Goal: Transaction & Acquisition: Purchase product/service

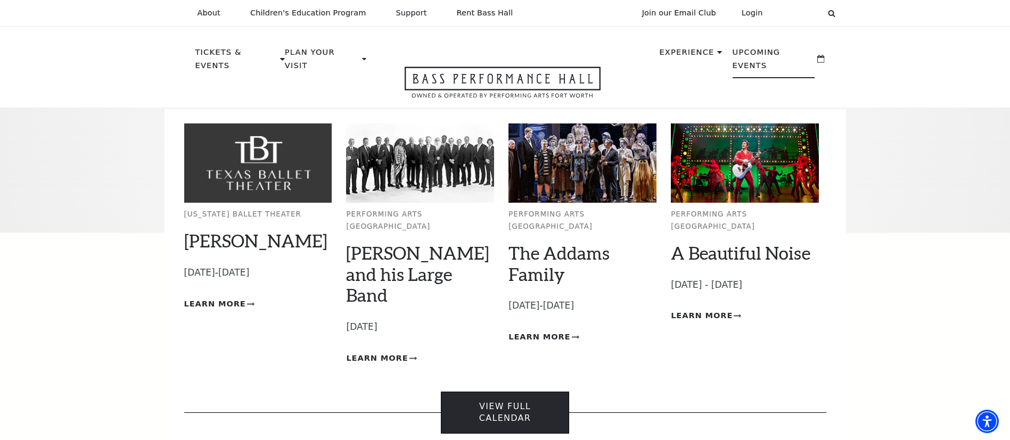
click at [481, 392] on link "View Full Calendar" at bounding box center [505, 413] width 128 height 42
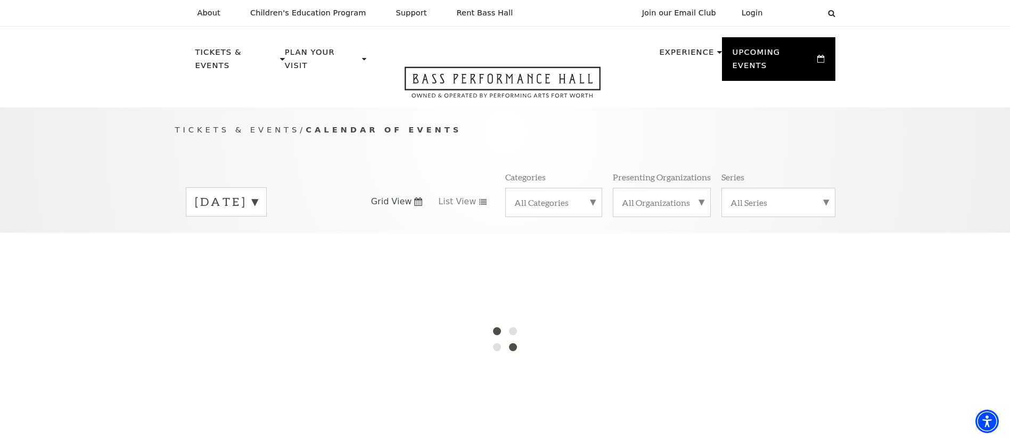
click at [258, 194] on label "[DATE]" at bounding box center [226, 202] width 63 height 16
click at [242, 213] on label "[DATE]" at bounding box center [226, 224] width 63 height 23
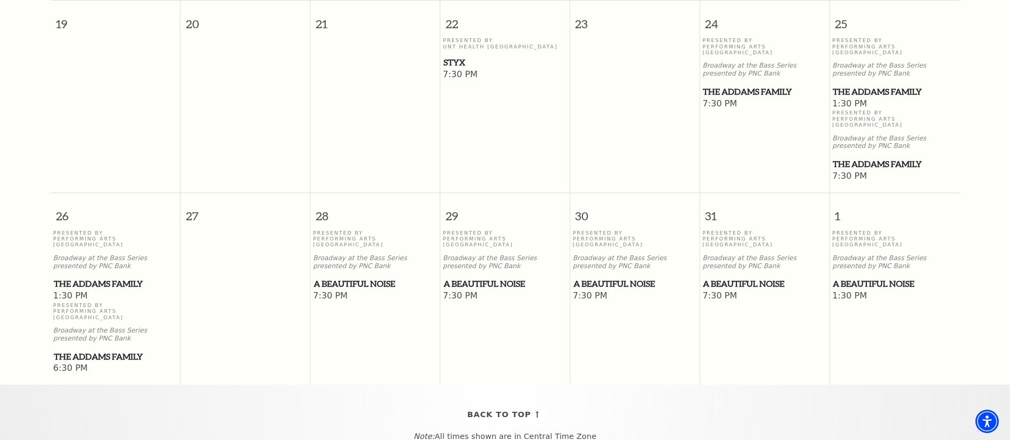
scroll to position [671, 0]
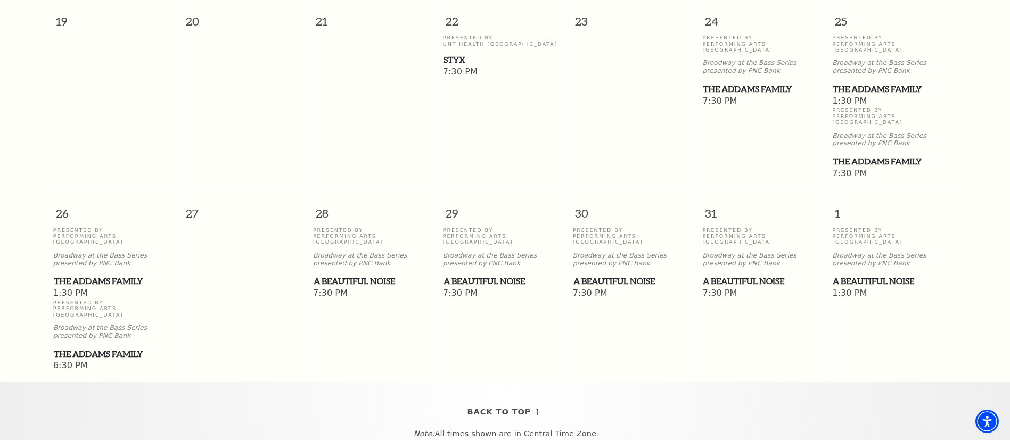
click at [343, 275] on span "A Beautiful Noise" at bounding box center [374, 281] width 123 height 13
click at [360, 275] on span "A Beautiful Noise" at bounding box center [374, 281] width 123 height 13
drag, startPoint x: 329, startPoint y: 334, endPoint x: 337, endPoint y: 327, distance: 10.2
click at [331, 334] on div "26 27 28 29 30 31 1 Presented By Performing Arts [GEOGRAPHIC_DATA] Broadway at …" at bounding box center [505, 286] width 909 height 192
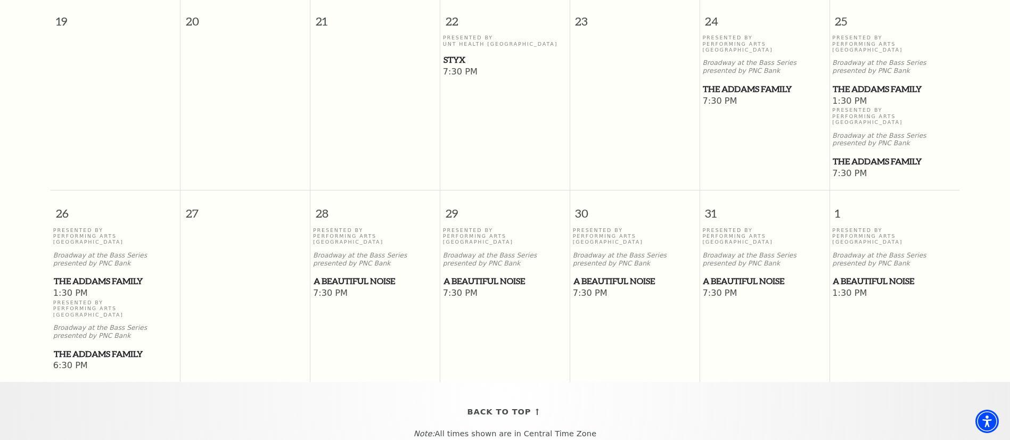
click at [337, 288] on span "7:30 PM" at bounding box center [375, 294] width 124 height 12
click at [335, 288] on span "7:30 PM" at bounding box center [375, 294] width 124 height 12
click at [364, 275] on span "A Beautiful Noise" at bounding box center [374, 281] width 123 height 13
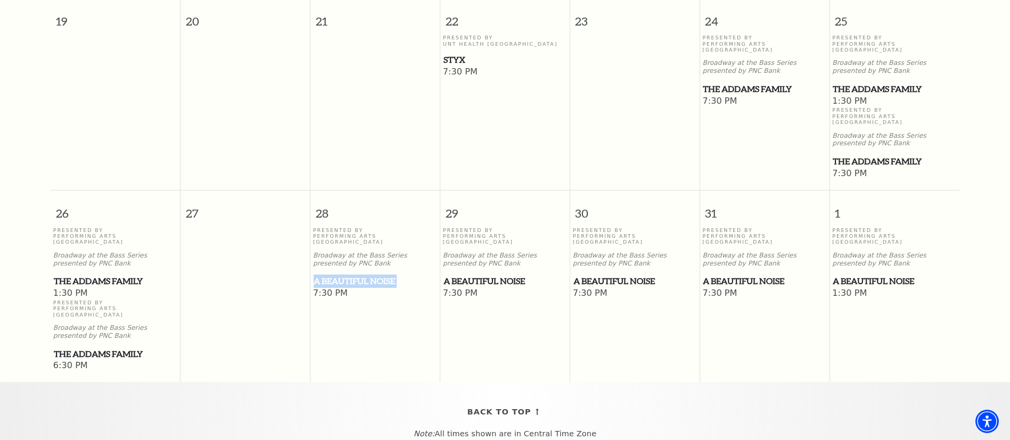
click at [364, 275] on span "A Beautiful Noise" at bounding box center [374, 281] width 123 height 13
click at [363, 275] on span "A Beautiful Noise" at bounding box center [374, 281] width 123 height 13
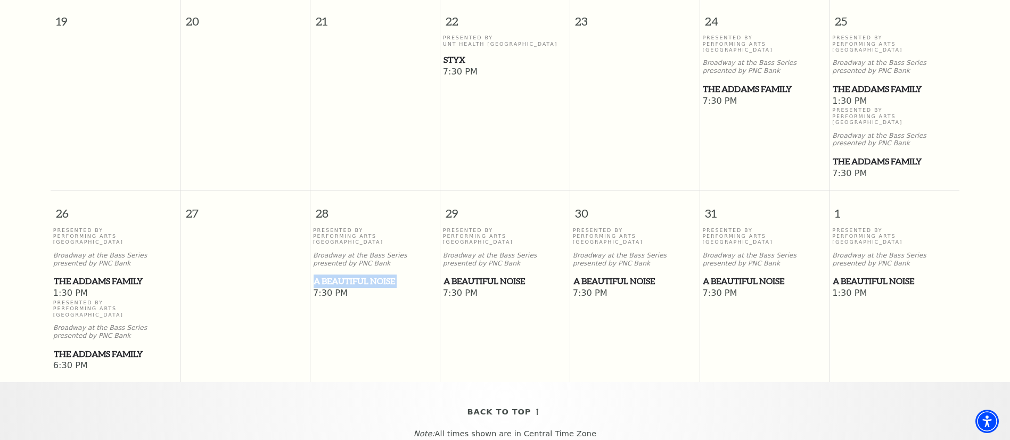
click at [363, 275] on span "A Beautiful Noise" at bounding box center [374, 281] width 123 height 13
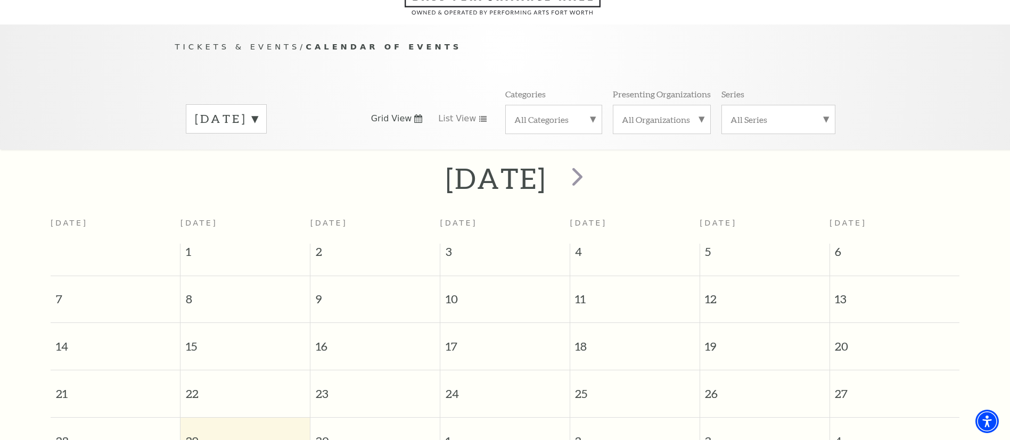
scroll to position [94, 0]
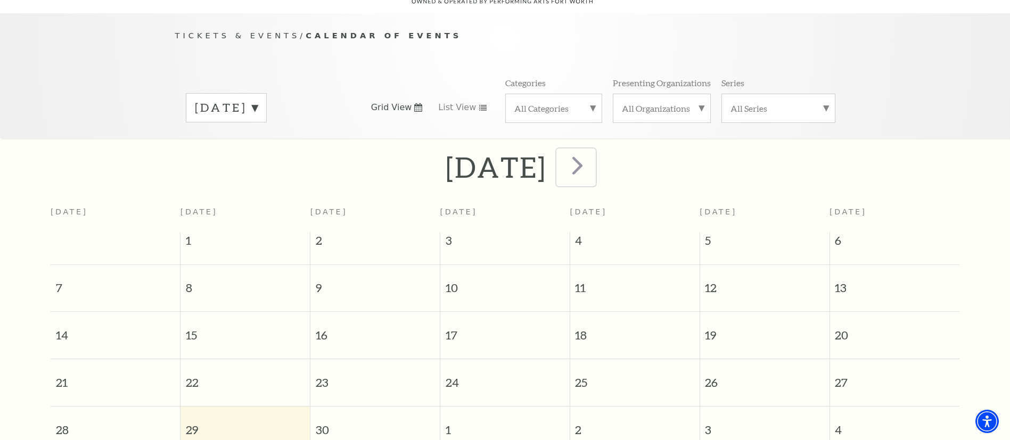
click at [592, 150] on span "next" at bounding box center [577, 165] width 30 height 30
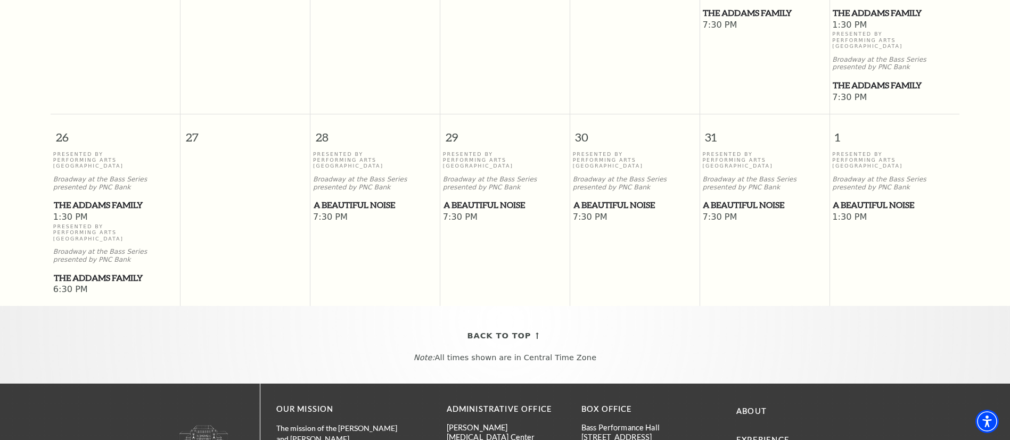
scroll to position [804, 0]
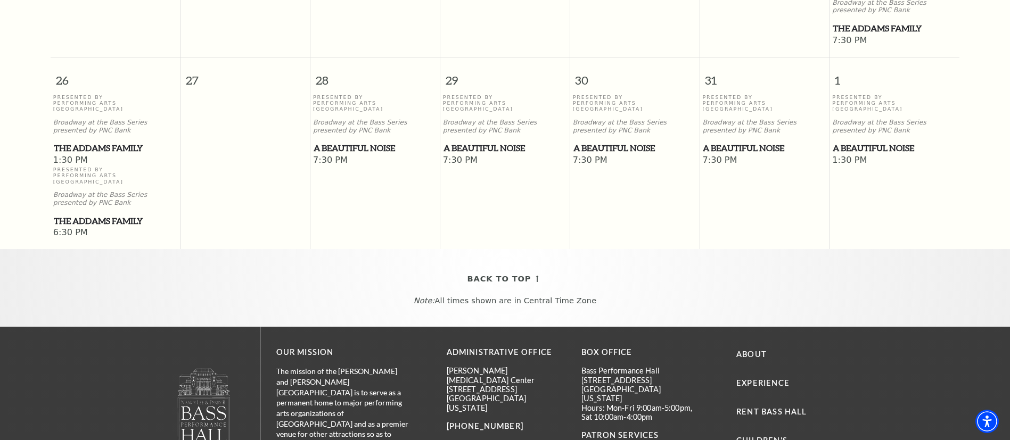
click at [360, 142] on span "A Beautiful Noise" at bounding box center [374, 148] width 123 height 13
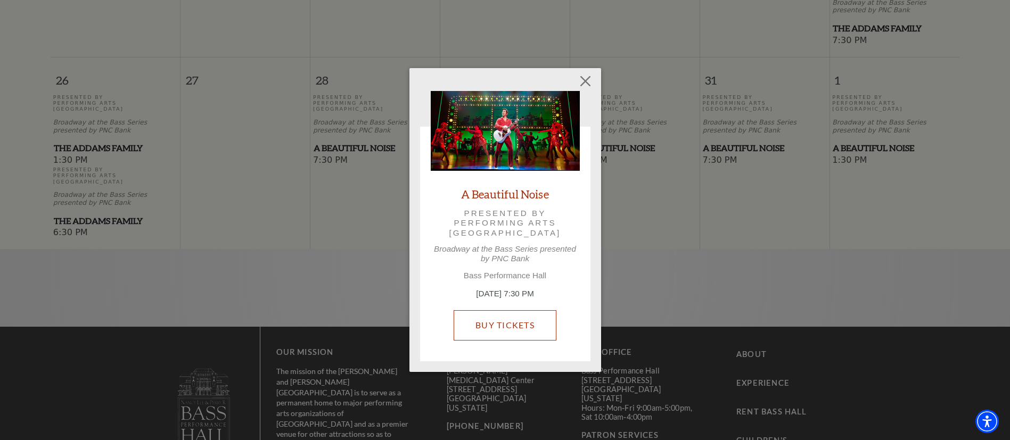
click at [514, 325] on link "Buy Tickets" at bounding box center [504, 325] width 103 height 30
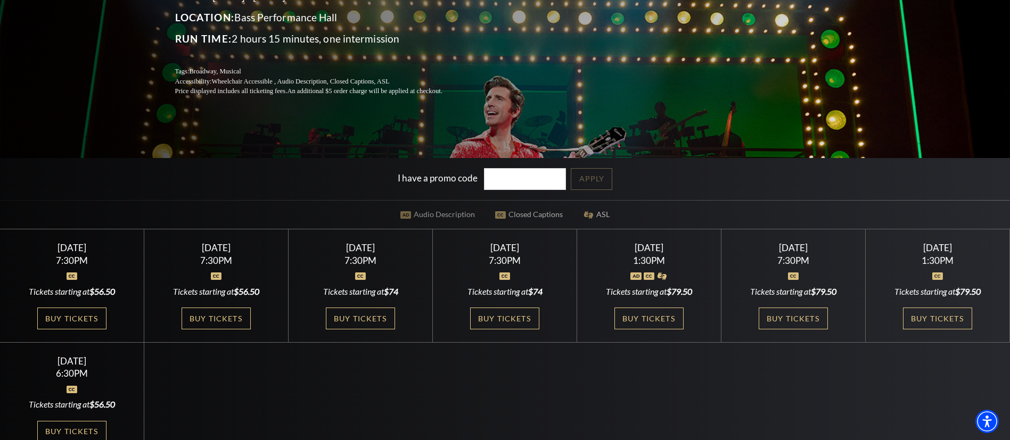
scroll to position [222, 0]
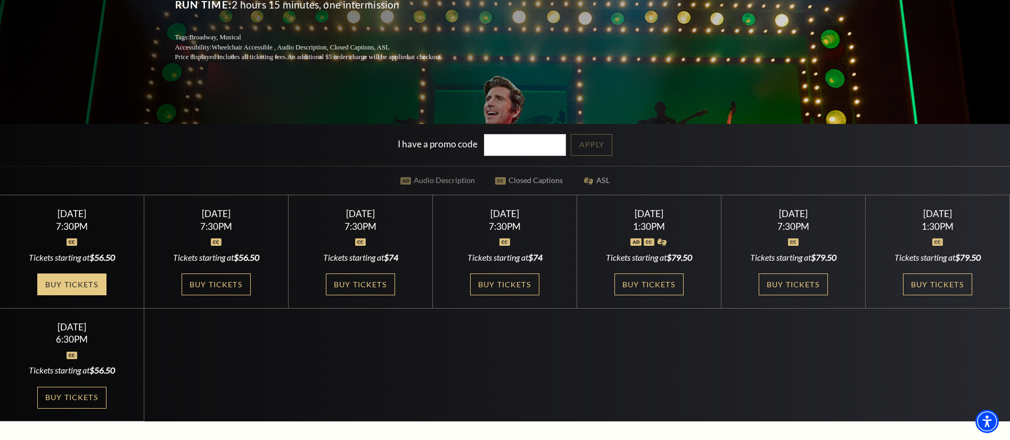
click at [76, 284] on link "Buy Tickets" at bounding box center [71, 285] width 69 height 22
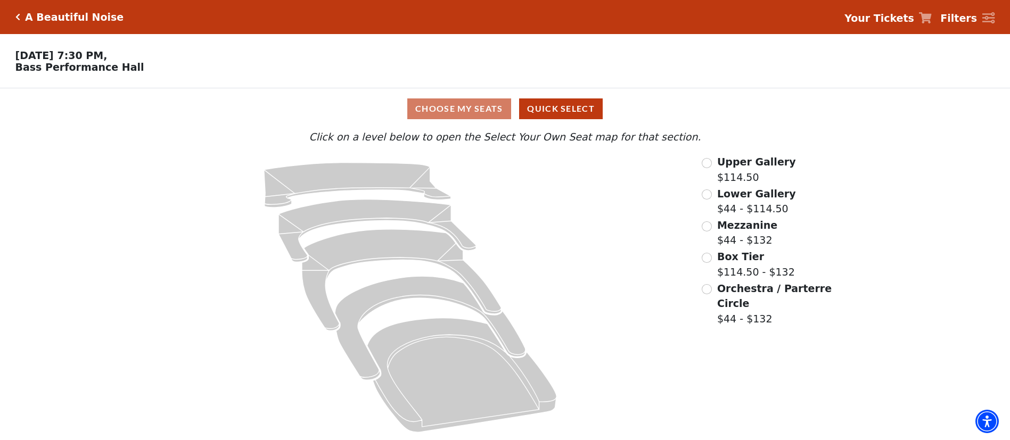
click at [464, 113] on div "Choose My Seats Quick Select" at bounding box center [504, 108] width 757 height 21
click at [711, 293] on input "Orchestra / Parterre Circle$44 - $132\a" at bounding box center [707, 289] width 10 height 10
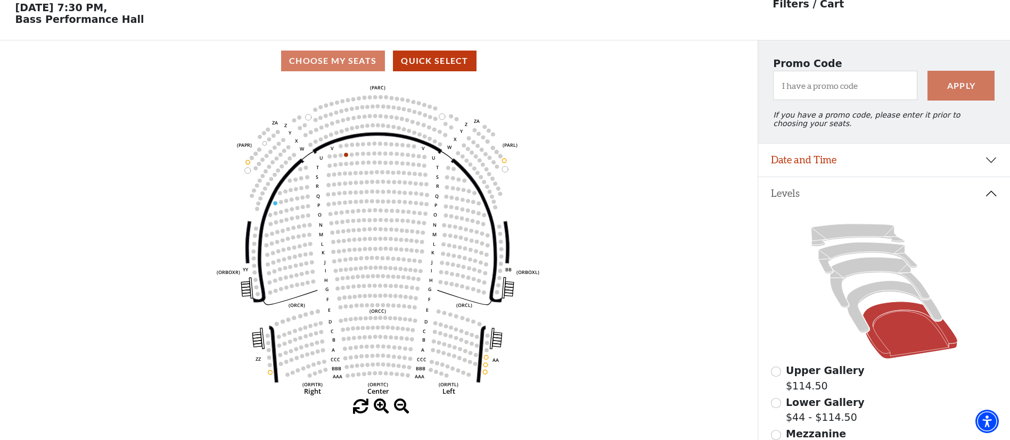
scroll to position [49, 0]
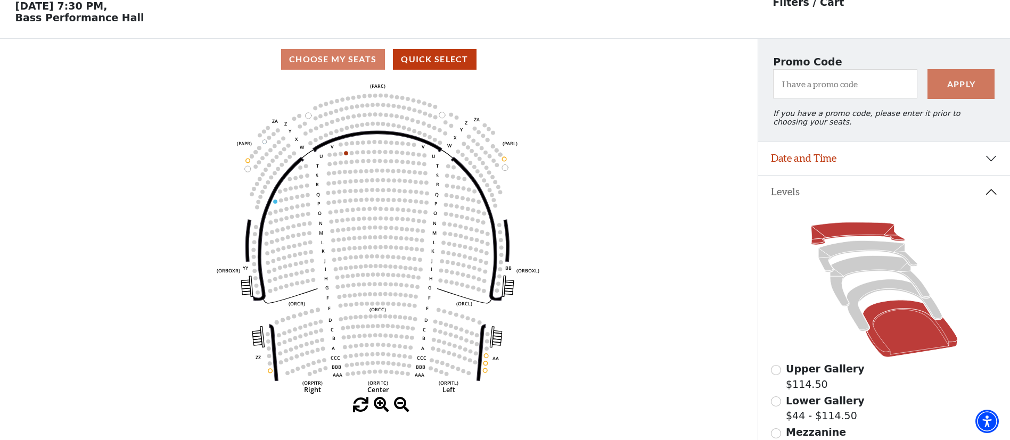
click at [830, 240] on icon at bounding box center [858, 233] width 94 height 22
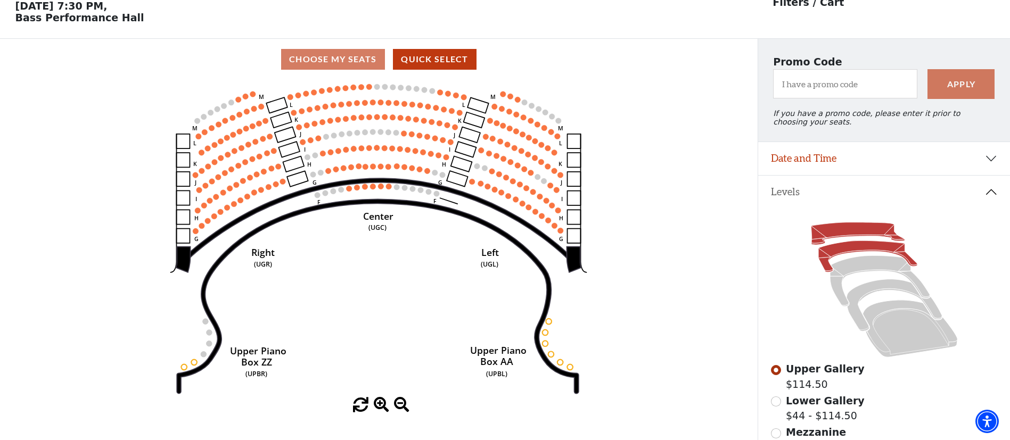
click at [859, 256] on icon at bounding box center [867, 256] width 99 height 31
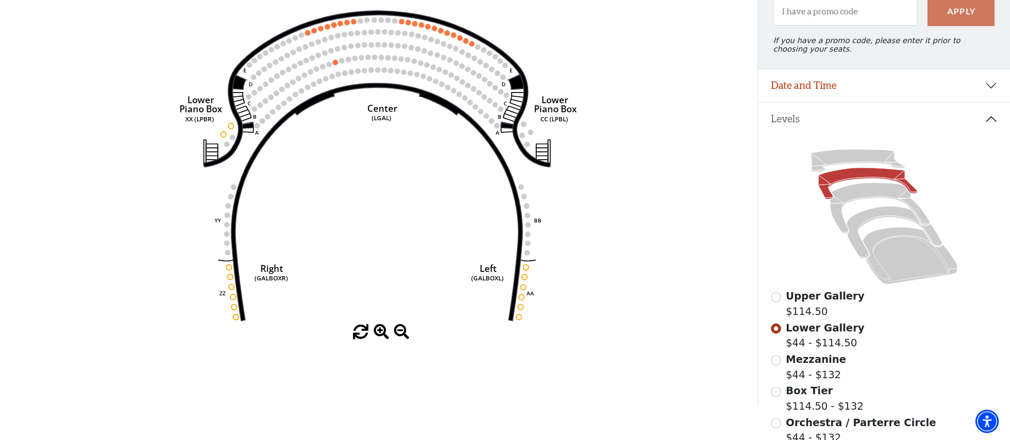
scroll to position [138, 0]
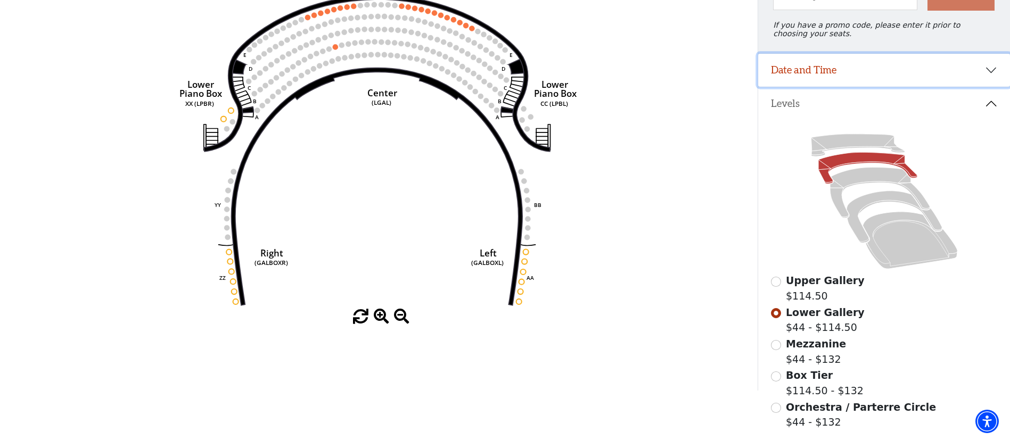
click at [840, 74] on button "Date and Time" at bounding box center [884, 70] width 252 height 33
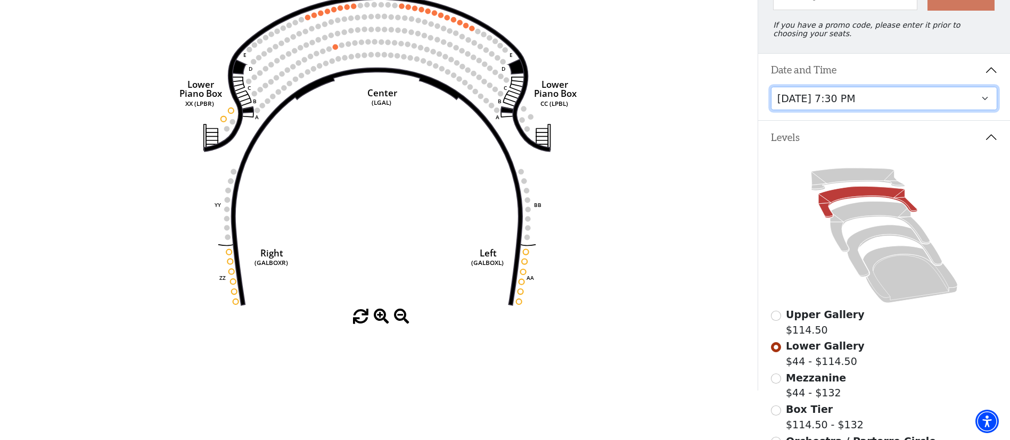
click at [867, 109] on select "Tuesday, October 28 at 7:30 PM Wednesday, October 29 at 7:30 PM Thursday, Octob…" at bounding box center [884, 99] width 227 height 24
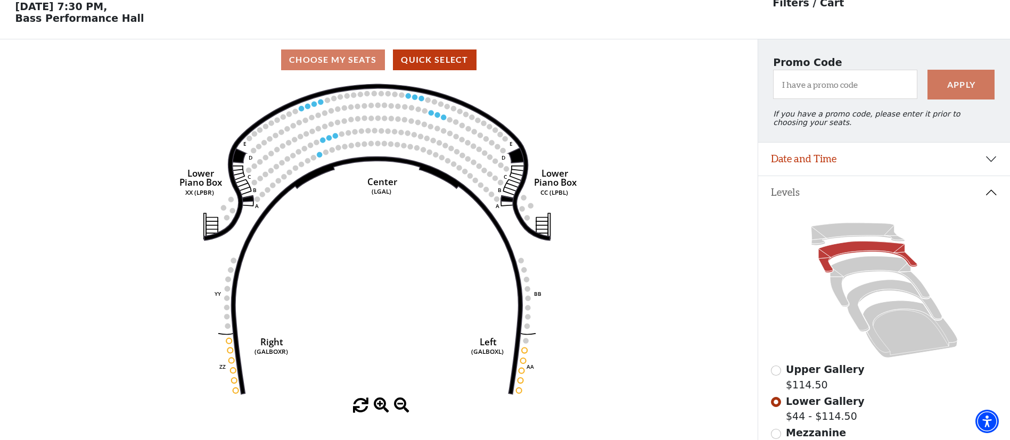
scroll to position [49, 0]
click at [799, 375] on span "Upper Gallery" at bounding box center [825, 369] width 79 height 12
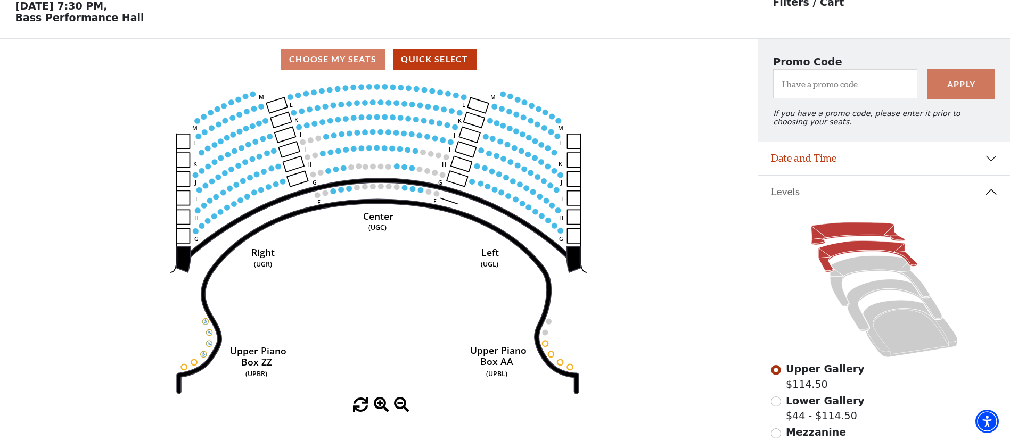
click at [844, 258] on icon at bounding box center [867, 256] width 99 height 31
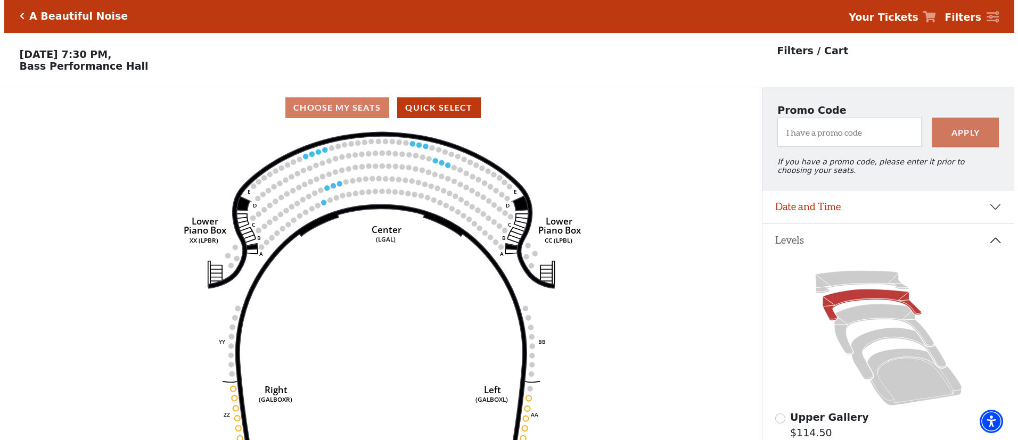
scroll to position [0, 0]
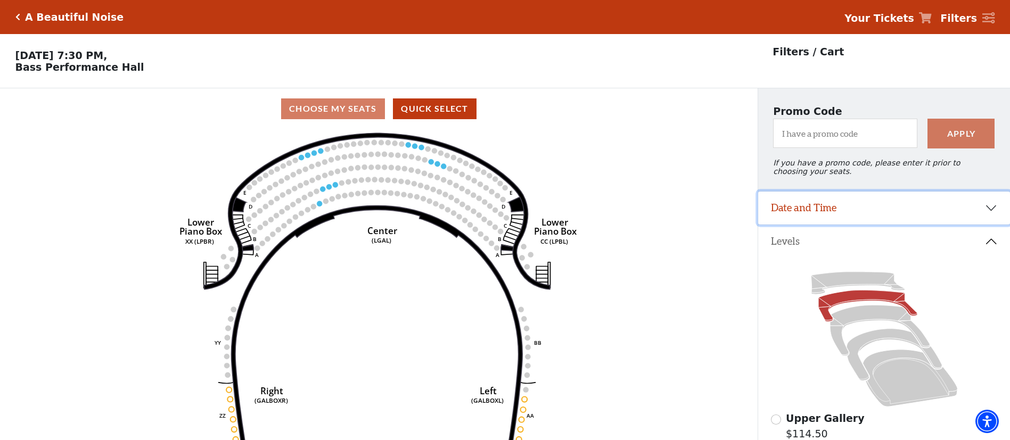
click at [853, 212] on button "Date and Time" at bounding box center [884, 208] width 252 height 33
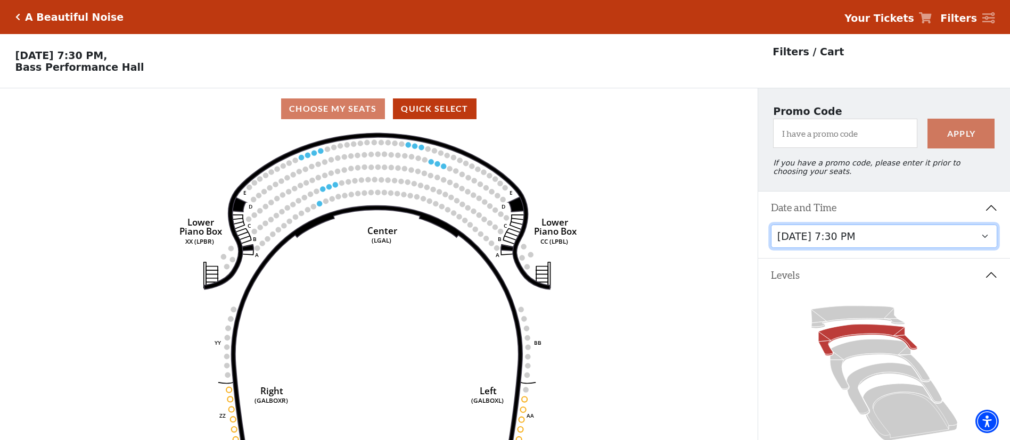
drag, startPoint x: 851, startPoint y: 241, endPoint x: 862, endPoint y: 241, distance: 11.7
click at [851, 241] on select "Tuesday, October 28 at 7:30 PM Wednesday, October 29 at 7:30 PM Thursday, Octob…" at bounding box center [884, 237] width 227 height 24
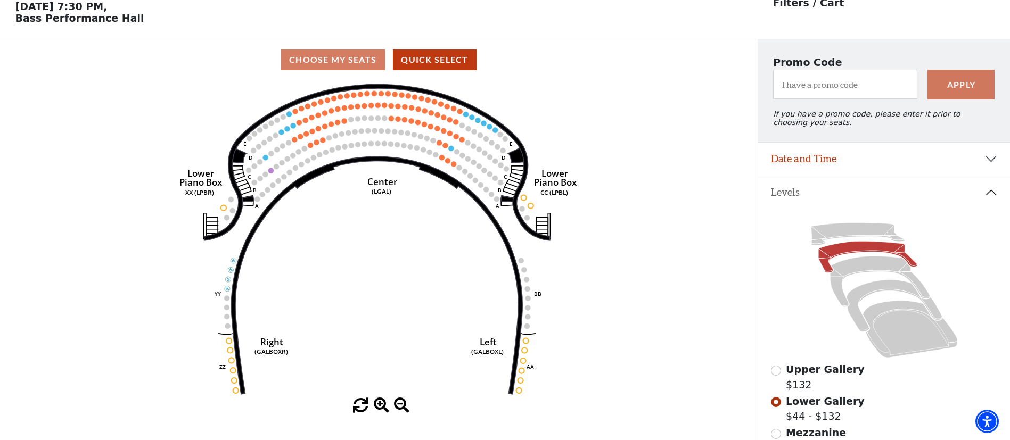
scroll to position [49, 0]
click at [835, 241] on icon at bounding box center [858, 233] width 94 height 22
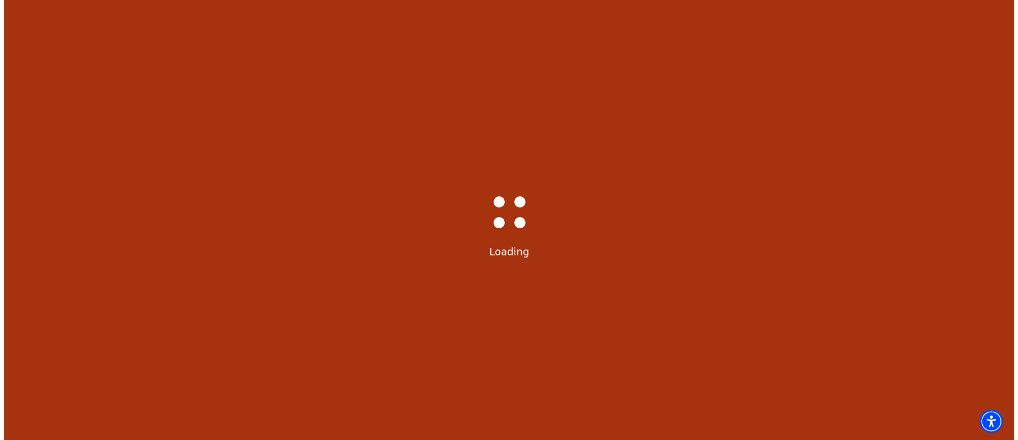
scroll to position [0, 0]
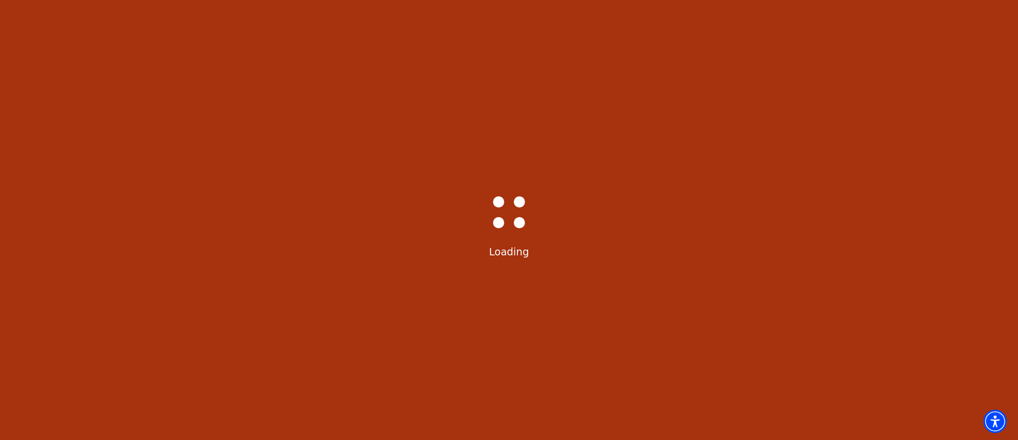
select select "6222"
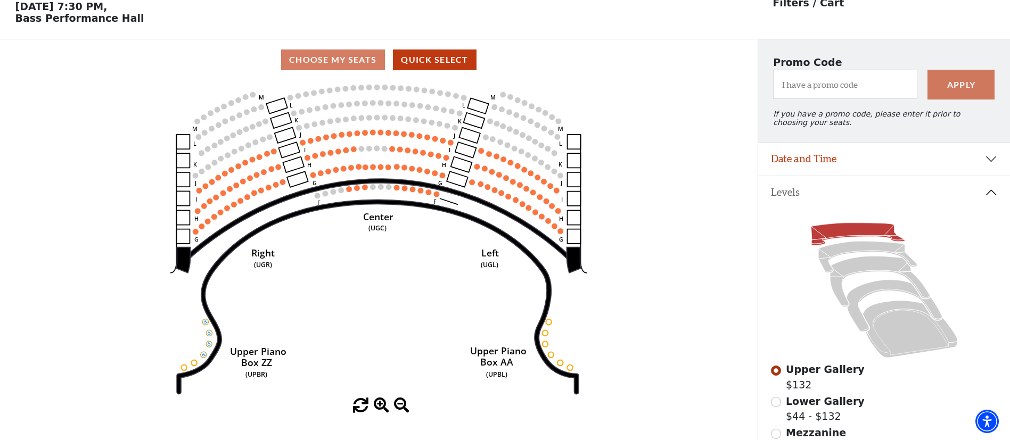
scroll to position [49, 0]
click at [856, 169] on button "Date and Time" at bounding box center [884, 158] width 252 height 33
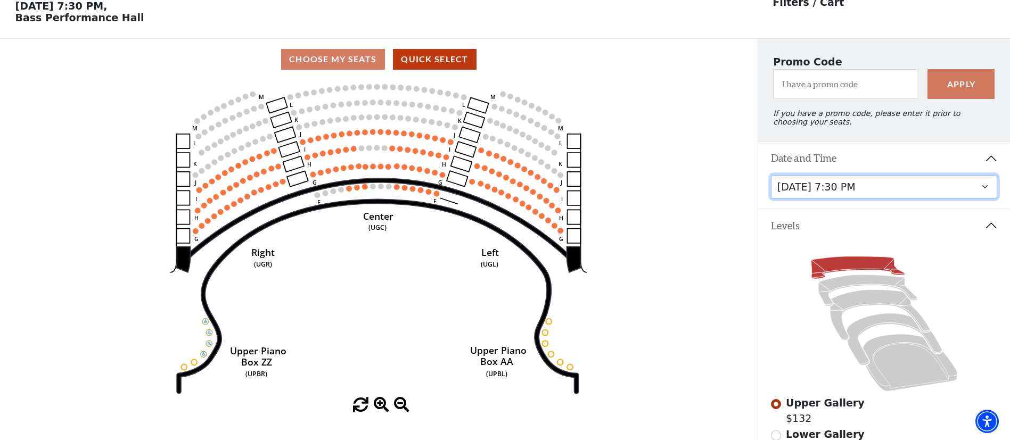
click at [842, 193] on select "Tuesday, October 28 at 7:30 PM Wednesday, October 29 at 7:30 PM Thursday, Octob…" at bounding box center [884, 187] width 227 height 24
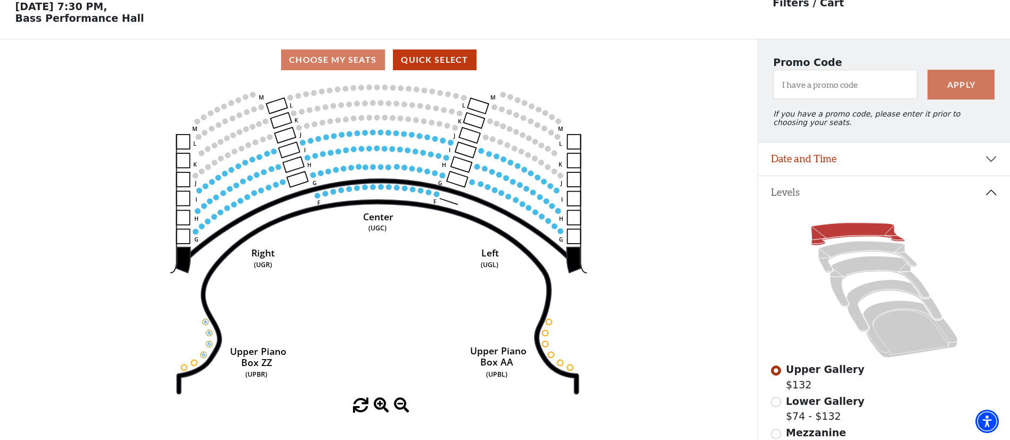
scroll to position [49, 0]
click at [834, 259] on icon at bounding box center [867, 256] width 99 height 31
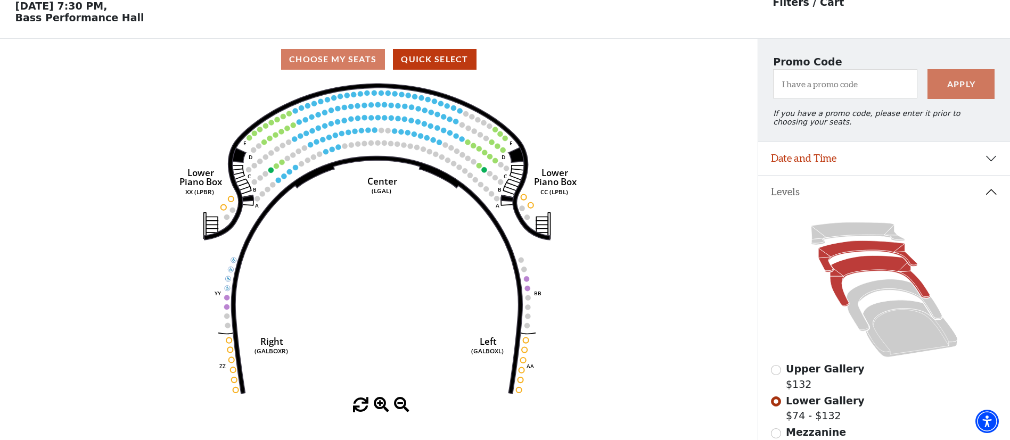
click at [846, 271] on icon at bounding box center [880, 281] width 100 height 51
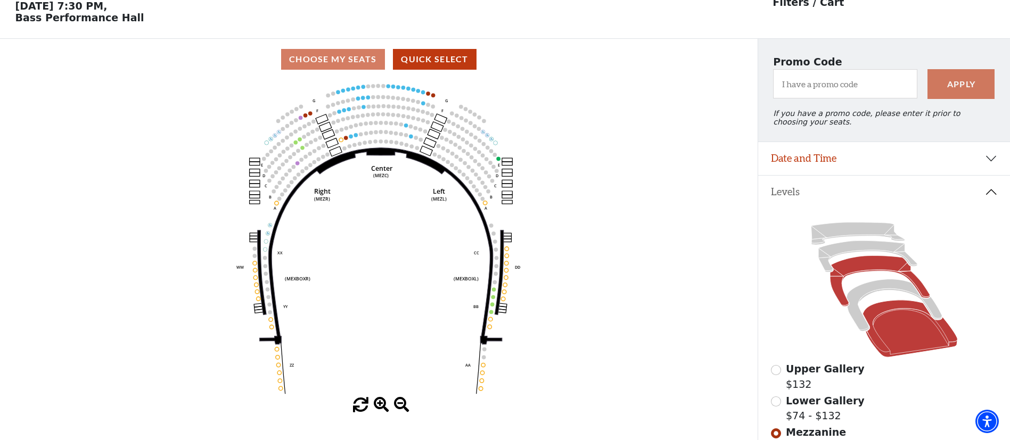
click at [899, 340] on icon at bounding box center [909, 328] width 95 height 57
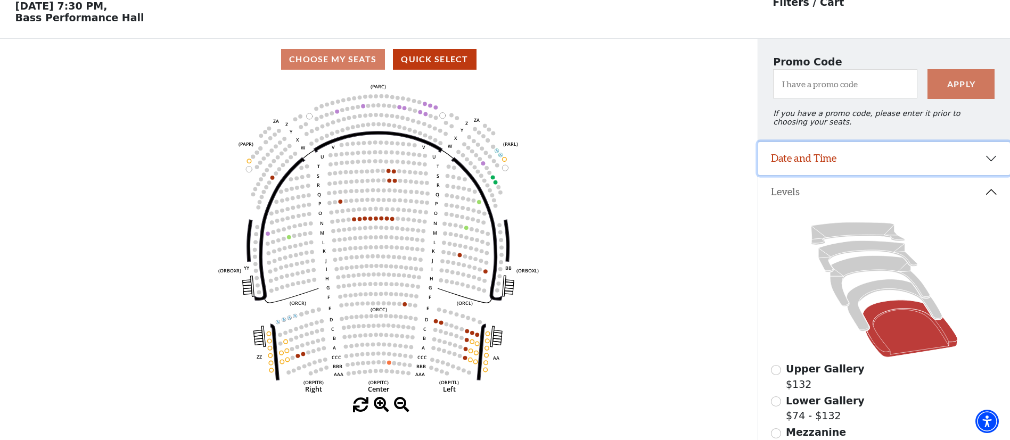
click at [809, 167] on button "Date and Time" at bounding box center [884, 158] width 252 height 33
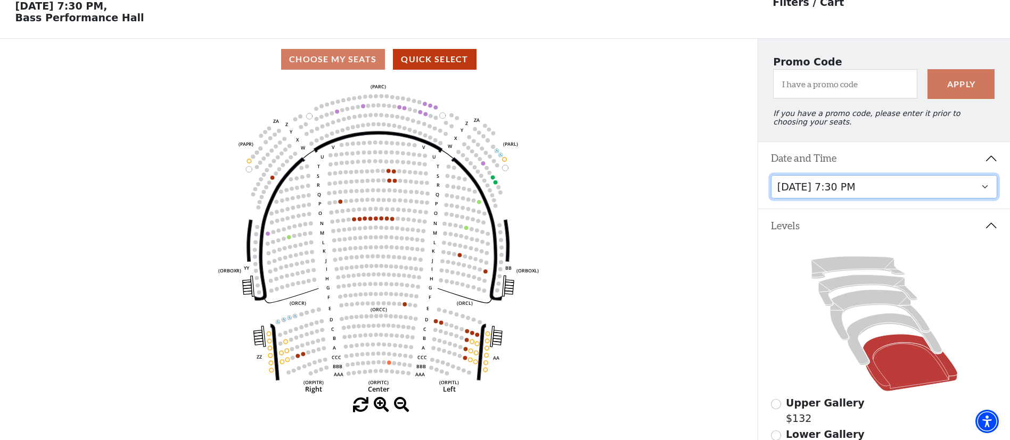
drag, startPoint x: 843, startPoint y: 198, endPoint x: 848, endPoint y: 204, distance: 8.0
click at [843, 198] on select "Tuesday, October 28 at 7:30 PM Wednesday, October 29 at 7:30 PM Thursday, Octob…" at bounding box center [884, 187] width 227 height 24
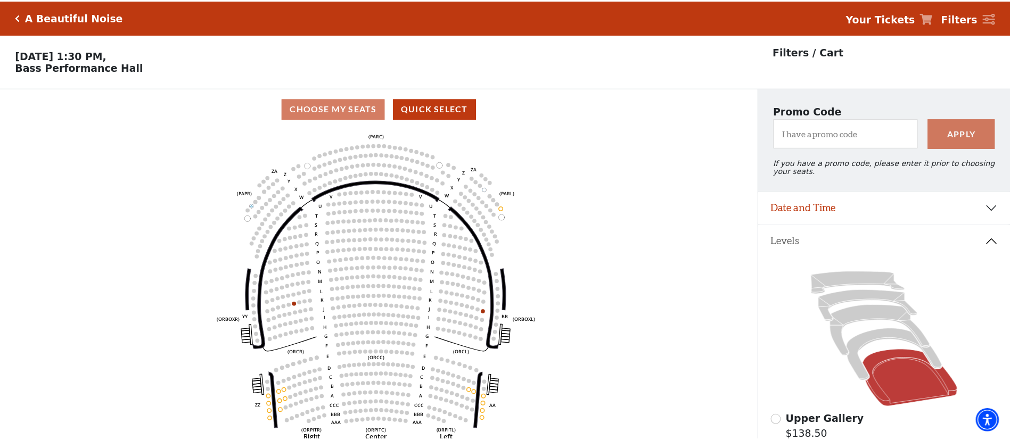
scroll to position [49, 0]
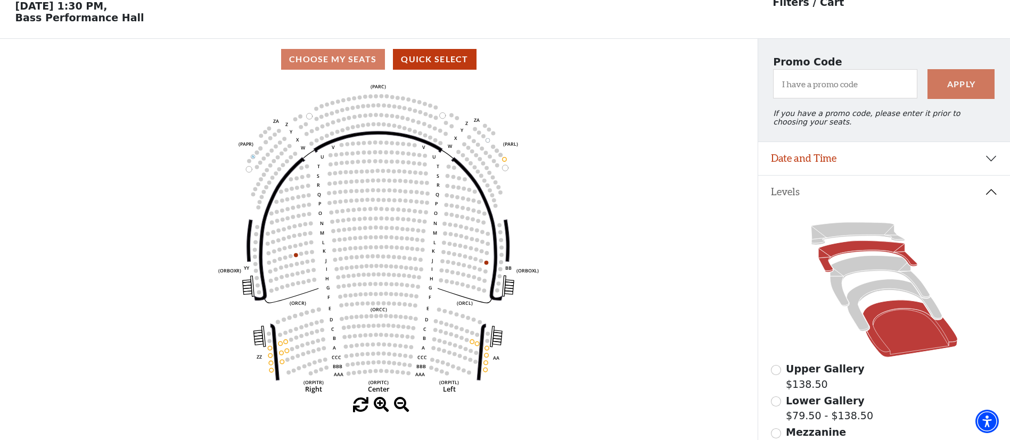
click at [844, 254] on icon at bounding box center [867, 256] width 99 height 31
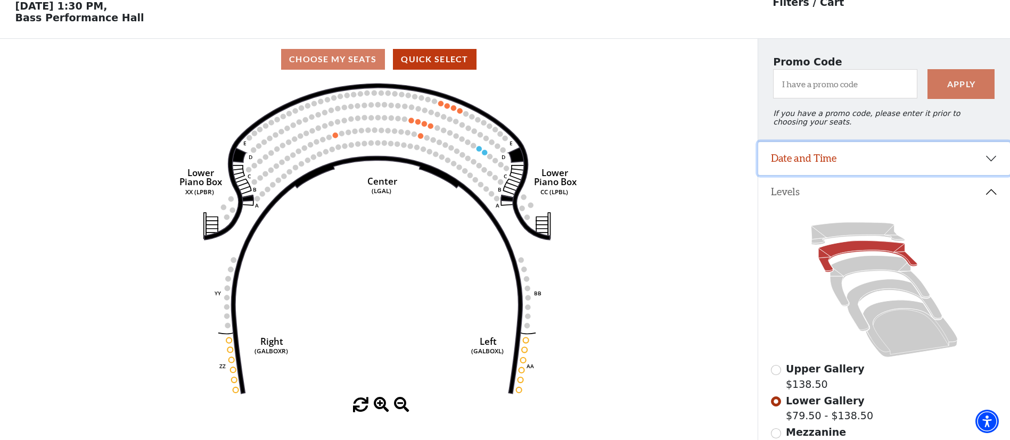
click at [851, 164] on button "Date and Time" at bounding box center [884, 158] width 252 height 33
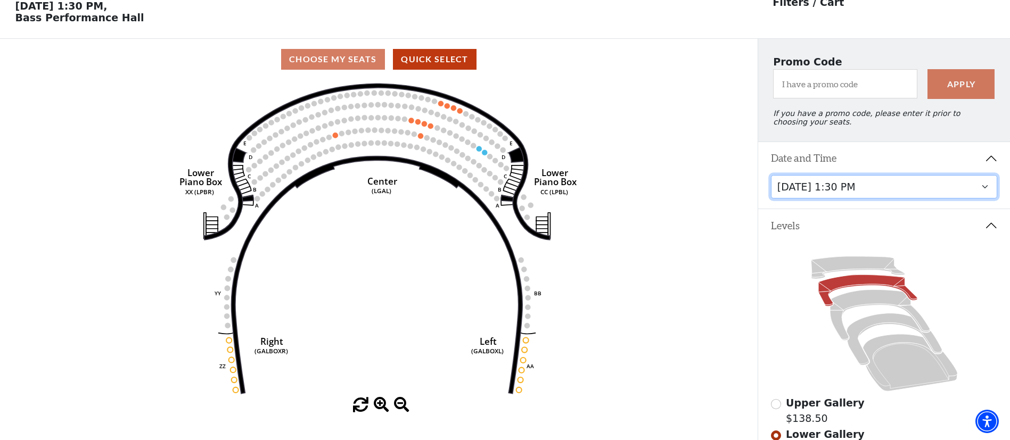
drag, startPoint x: 823, startPoint y: 197, endPoint x: 826, endPoint y: 204, distance: 7.2
click at [823, 197] on select "Tuesday, October 28 at 7:30 PM Wednesday, October 29 at 7:30 PM Thursday, Octob…" at bounding box center [884, 187] width 227 height 24
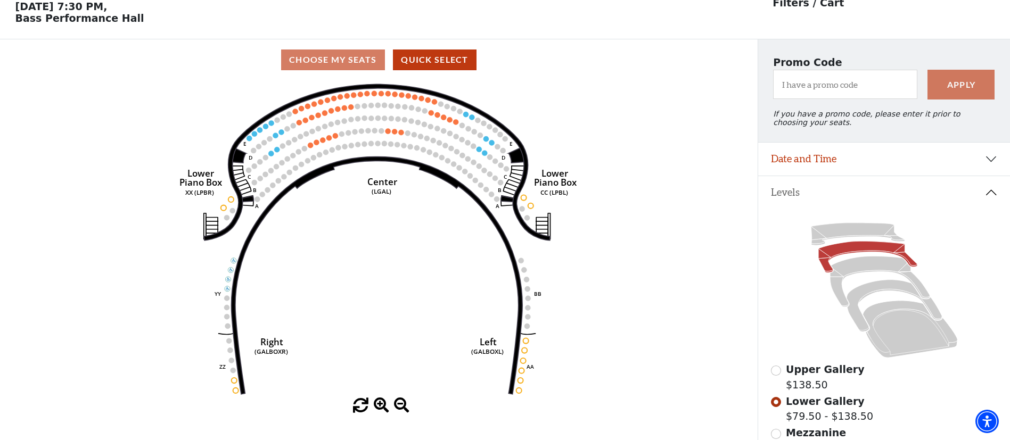
scroll to position [49, 0]
click at [874, 238] on icon at bounding box center [858, 233] width 94 height 22
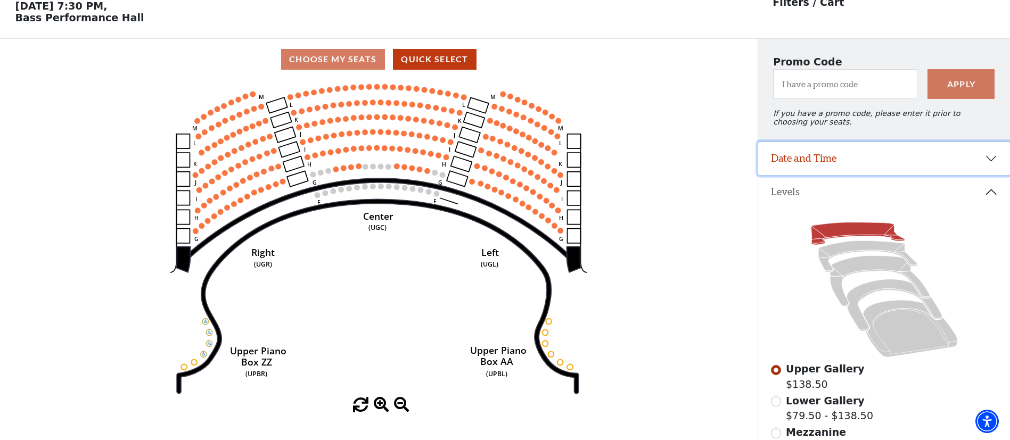
click at [835, 169] on button "Date and Time" at bounding box center [884, 158] width 252 height 33
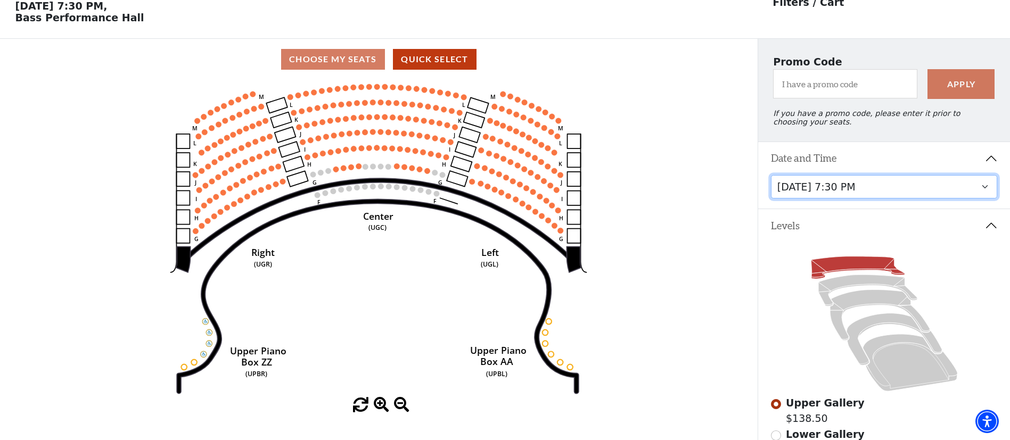
drag, startPoint x: 831, startPoint y: 195, endPoint x: 839, endPoint y: 205, distance: 12.8
click at [831, 195] on select "Tuesday, October 28 at 7:30 PM Wednesday, October 29 at 7:30 PM Thursday, Octob…" at bounding box center [884, 187] width 227 height 24
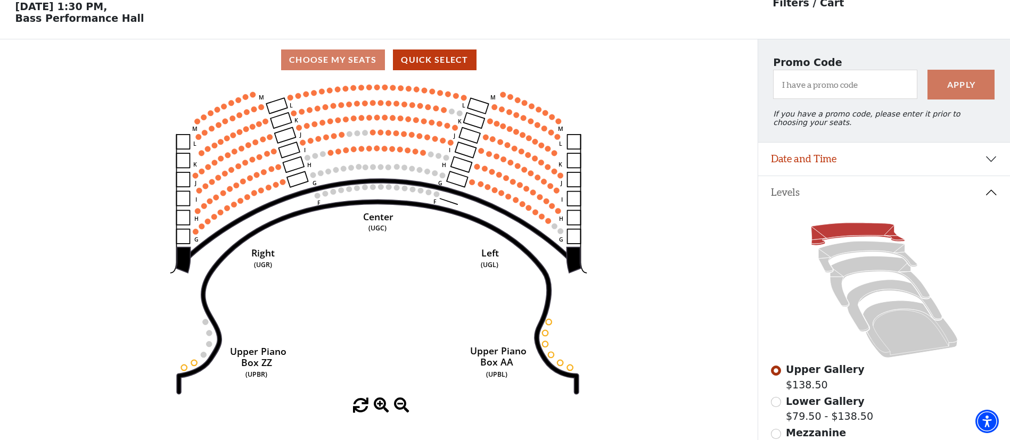
scroll to position [49, 0]
click at [842, 257] on icon at bounding box center [867, 256] width 99 height 31
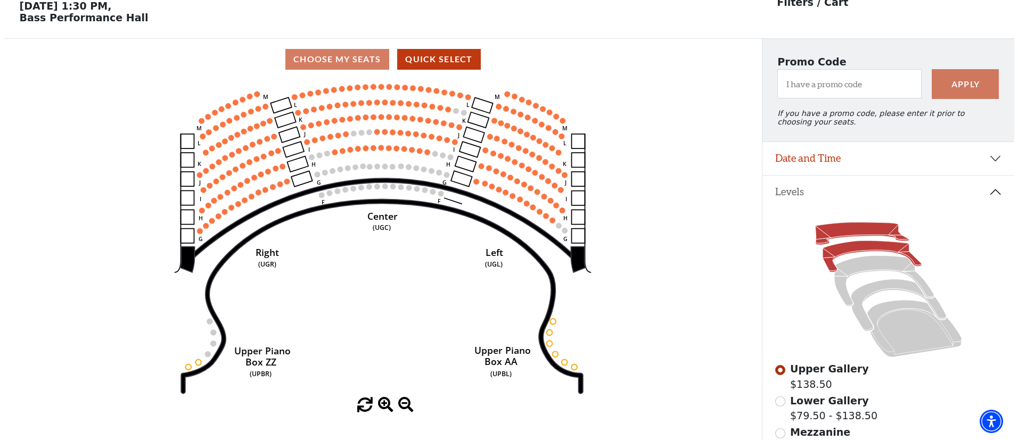
scroll to position [0, 0]
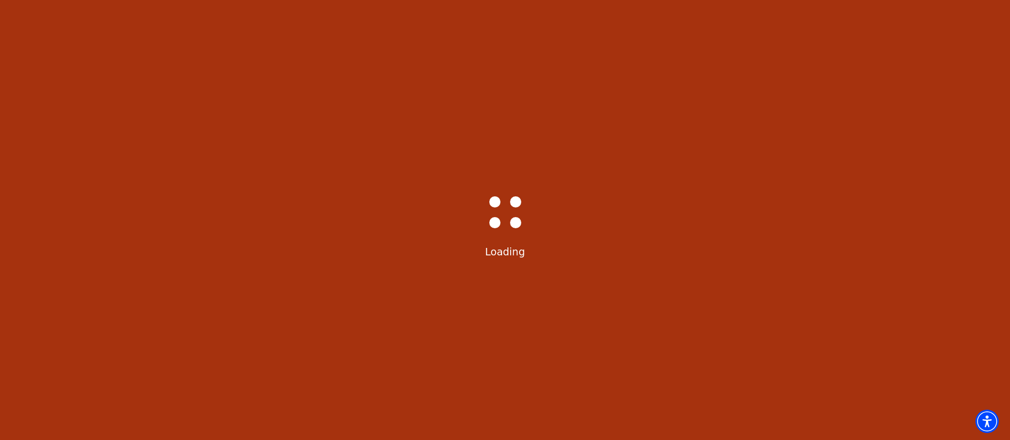
select select "6226"
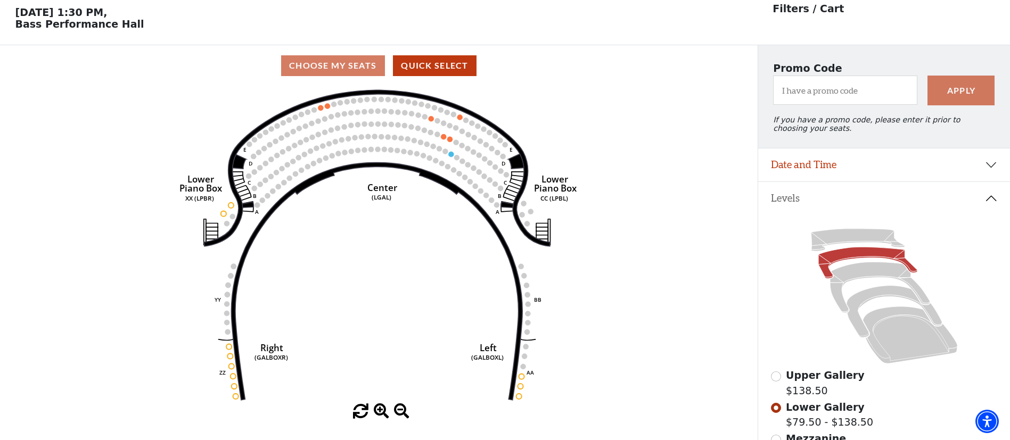
scroll to position [49, 0]
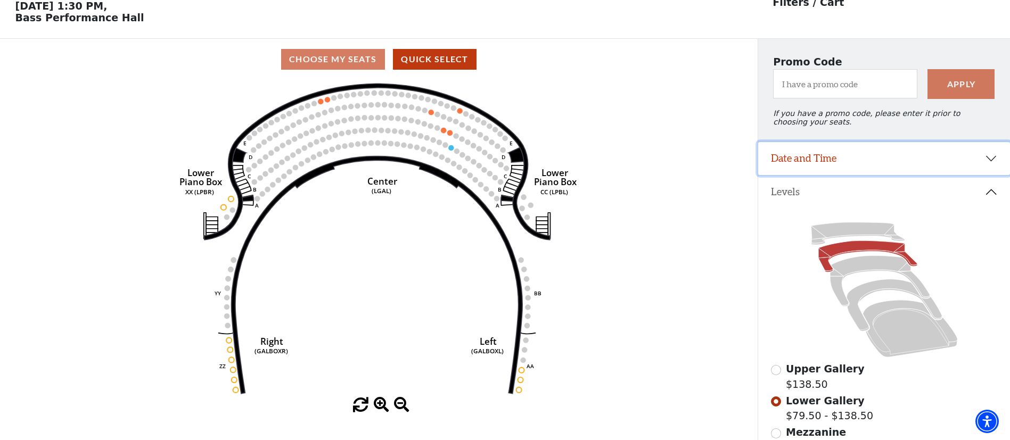
click at [839, 160] on button "Date and Time" at bounding box center [884, 158] width 252 height 33
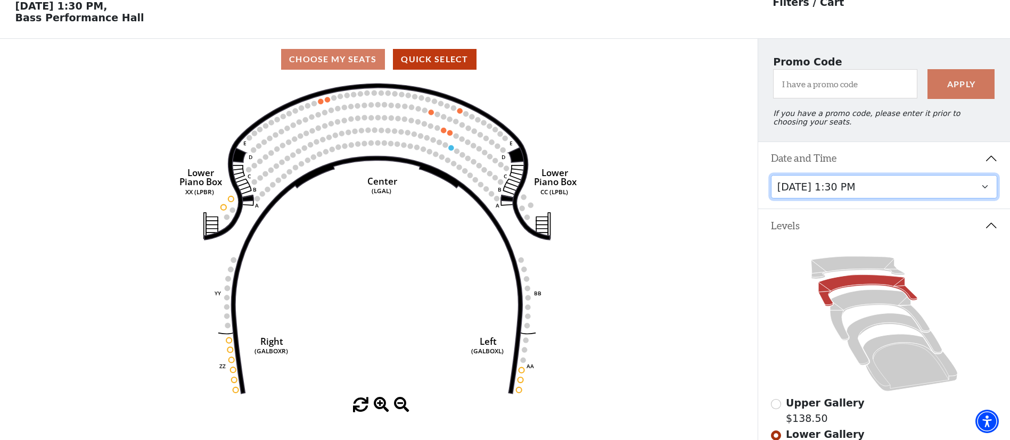
click at [853, 199] on select "Tuesday, October 28 at 7:30 PM Wednesday, October 29 at 7:30 PM Thursday, Octob…" at bounding box center [884, 187] width 227 height 24
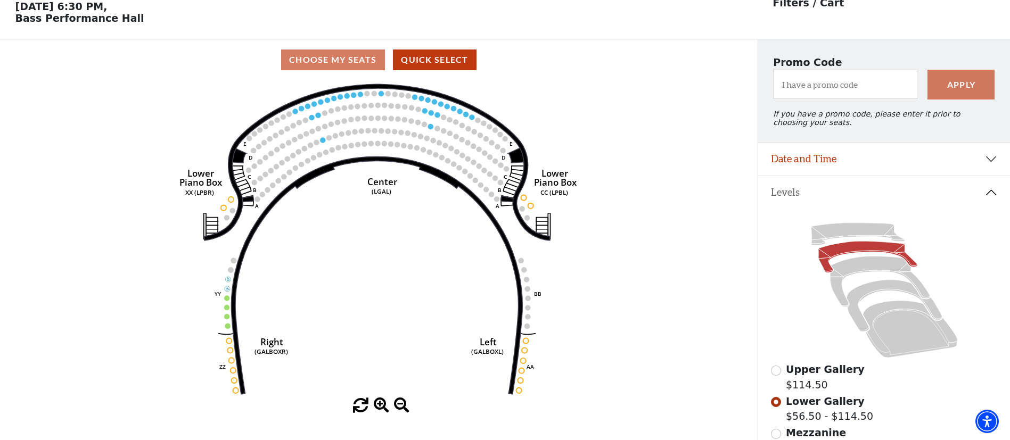
scroll to position [49, 0]
click at [849, 238] on icon at bounding box center [858, 233] width 94 height 22
